Goal: Transaction & Acquisition: Subscribe to service/newsletter

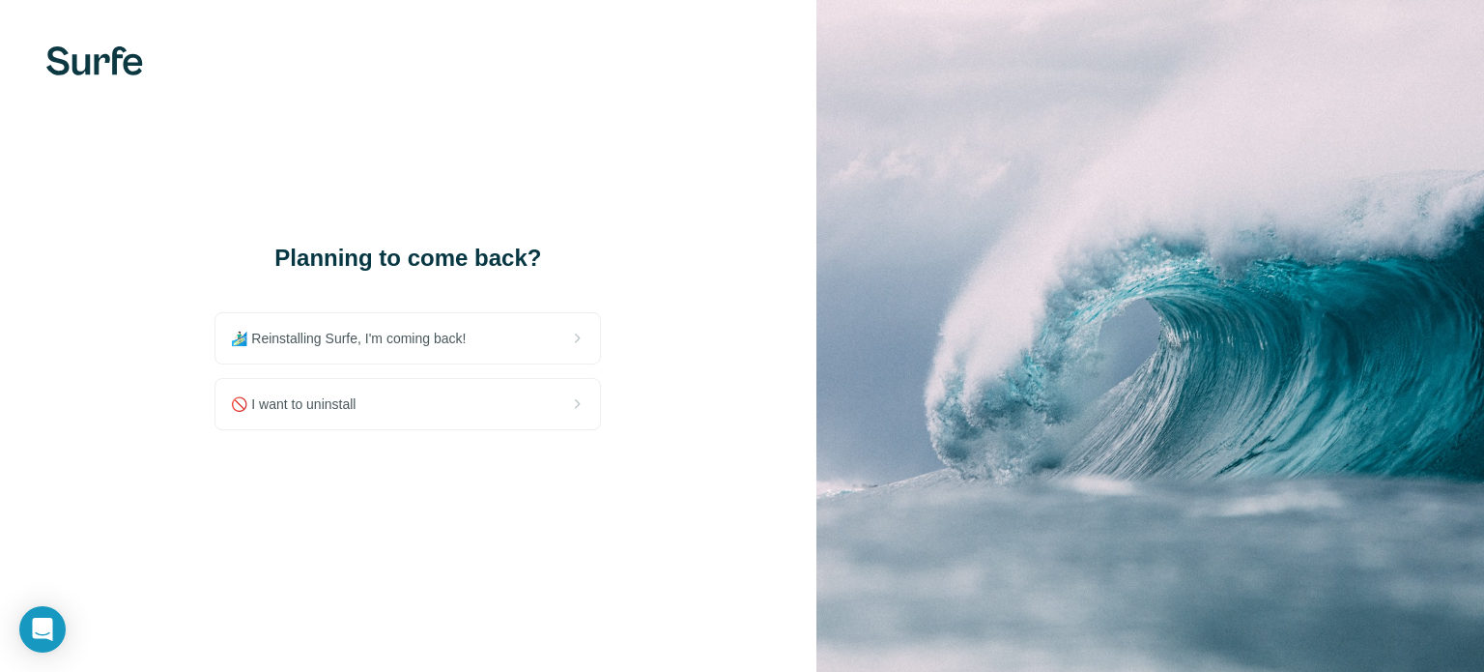
click at [595, 165] on div "Planning to come back? 🏄🏻‍♂️ Reinstalling Surfe, I'm coming back! 🚫 I want to u…" at bounding box center [408, 336] width 817 height 672
click at [488, 143] on div "Planning to come back? 🏄🏻‍♂️ Reinstalling Surfe, I'm coming back! 🚫 I want to u…" at bounding box center [408, 336] width 817 height 672
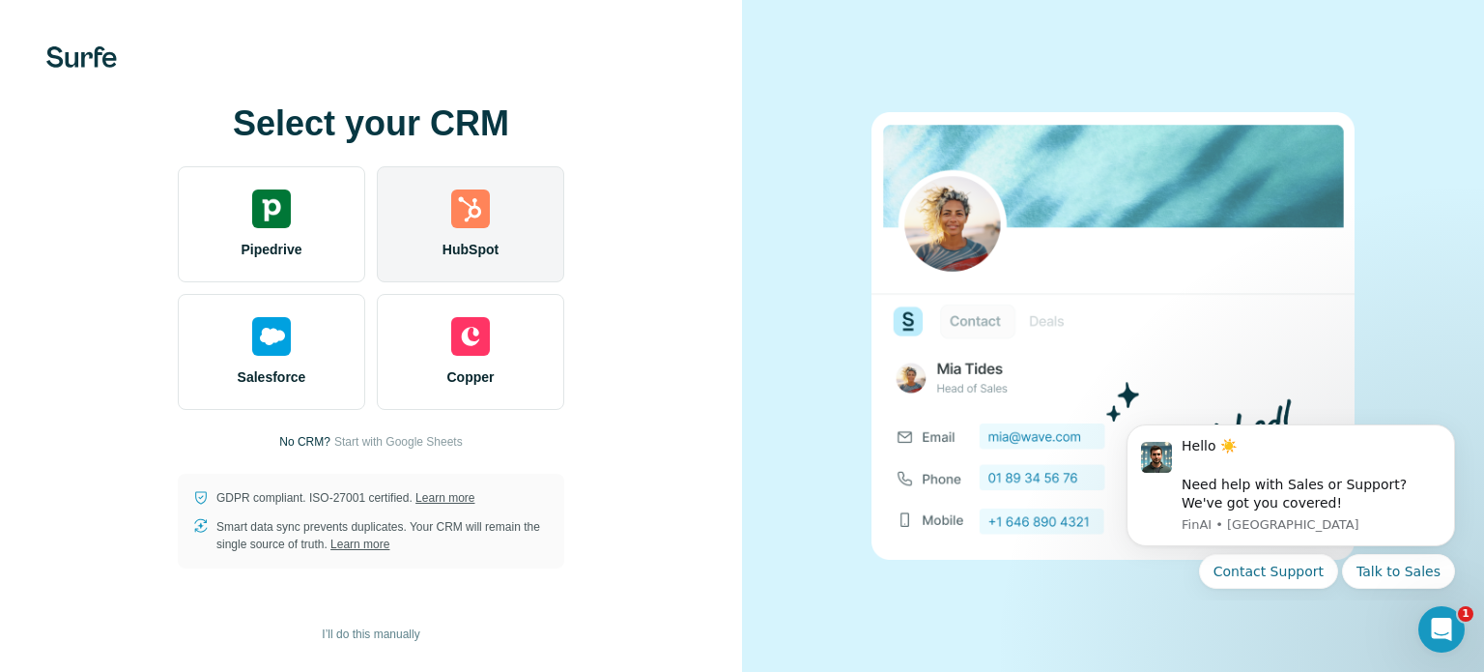
click at [481, 226] on img at bounding box center [470, 208] width 39 height 39
